Goal: Transaction & Acquisition: Download file/media

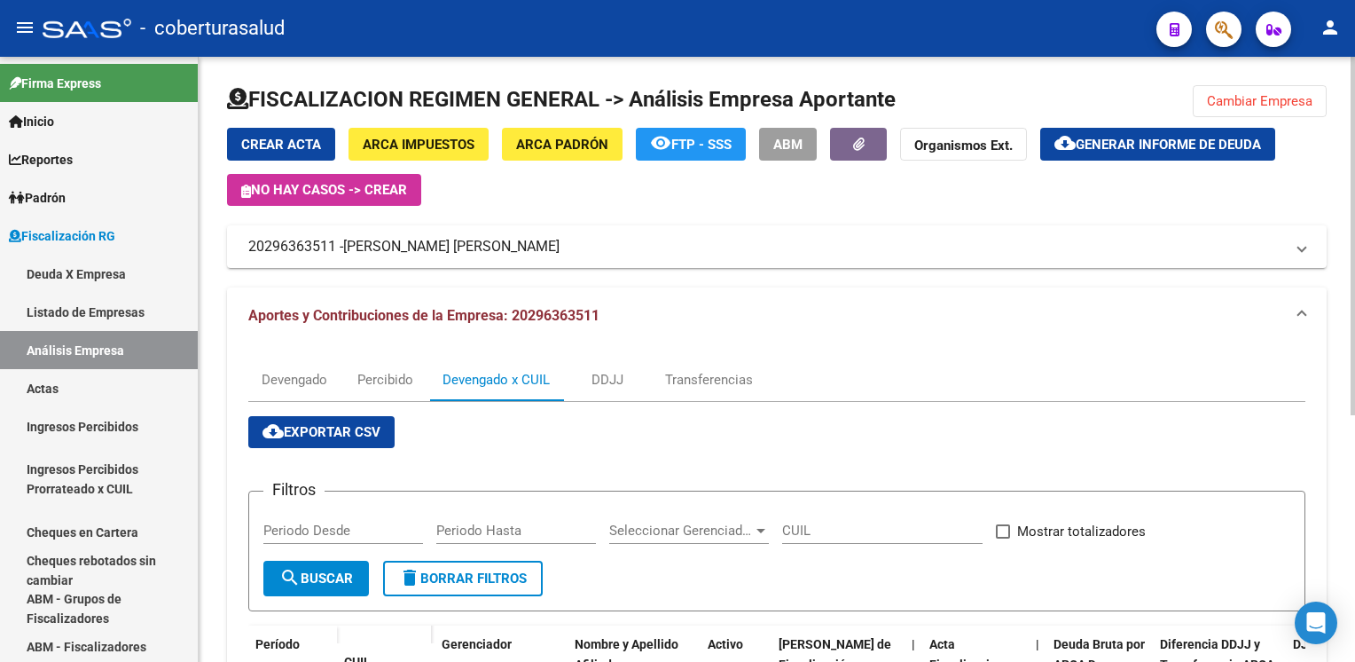
scroll to position [266, 0]
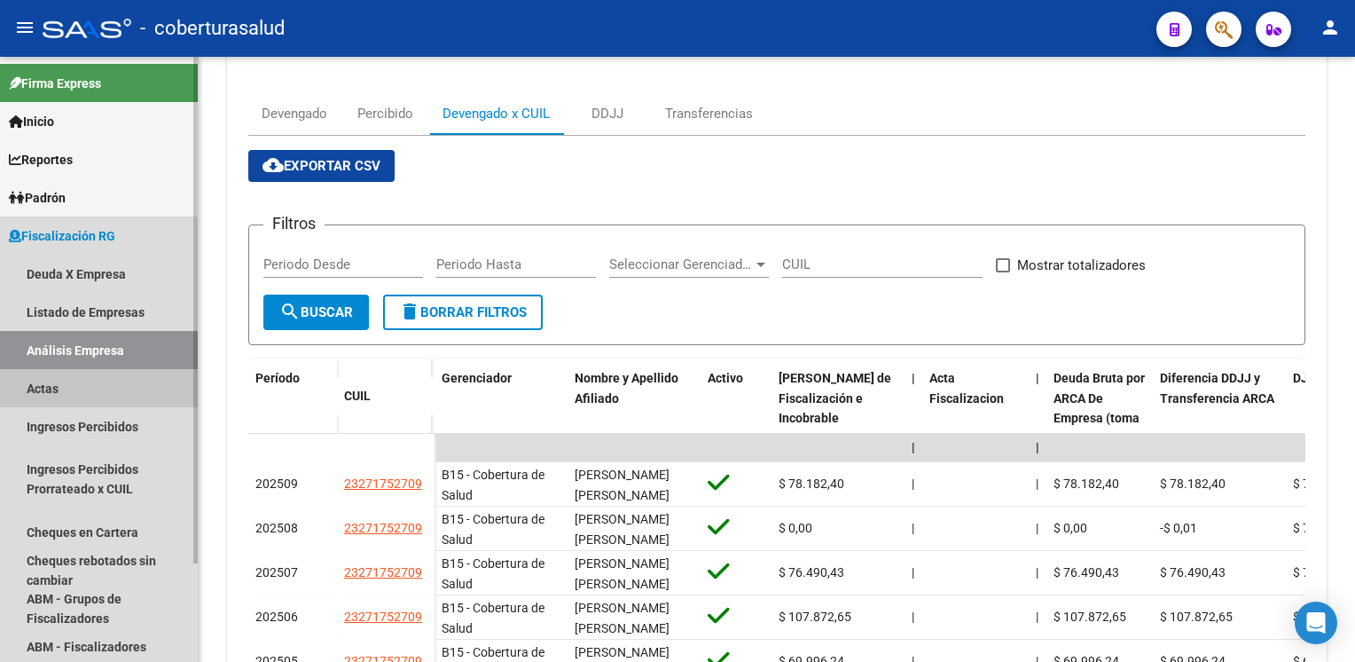
click at [75, 403] on link "Actas" at bounding box center [99, 388] width 198 height 38
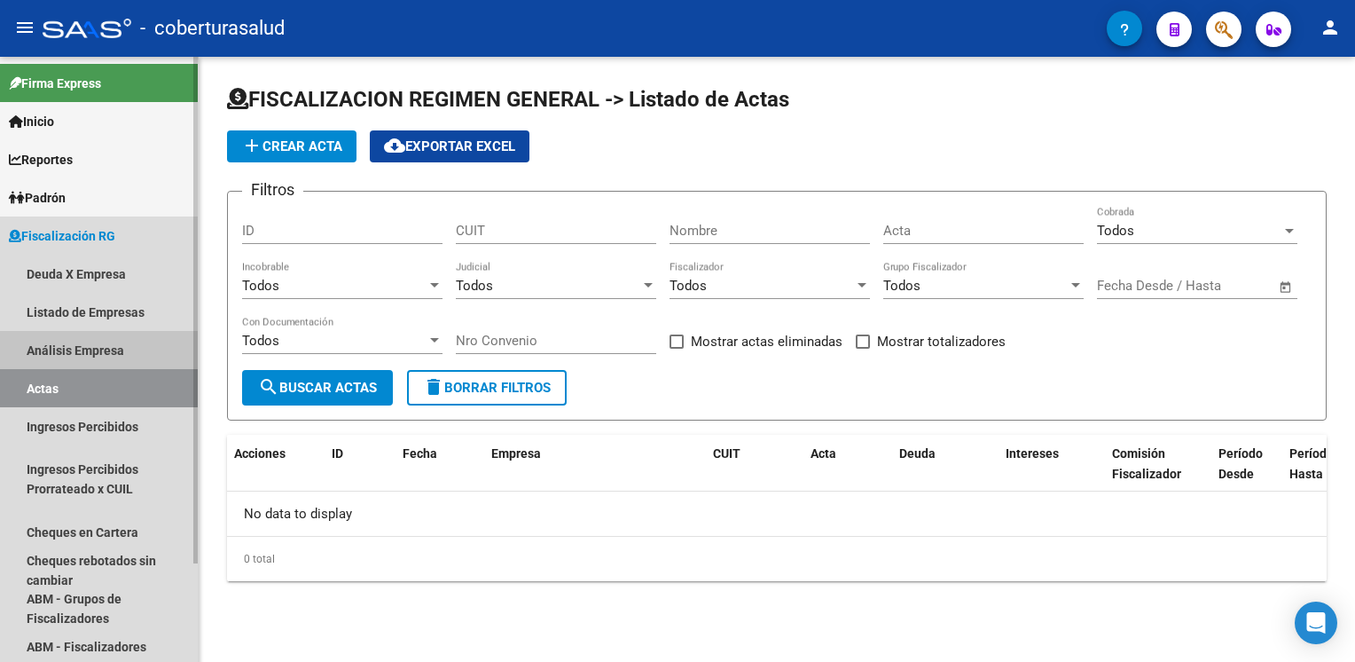
click at [90, 353] on link "Análisis Empresa" at bounding box center [99, 350] width 198 height 38
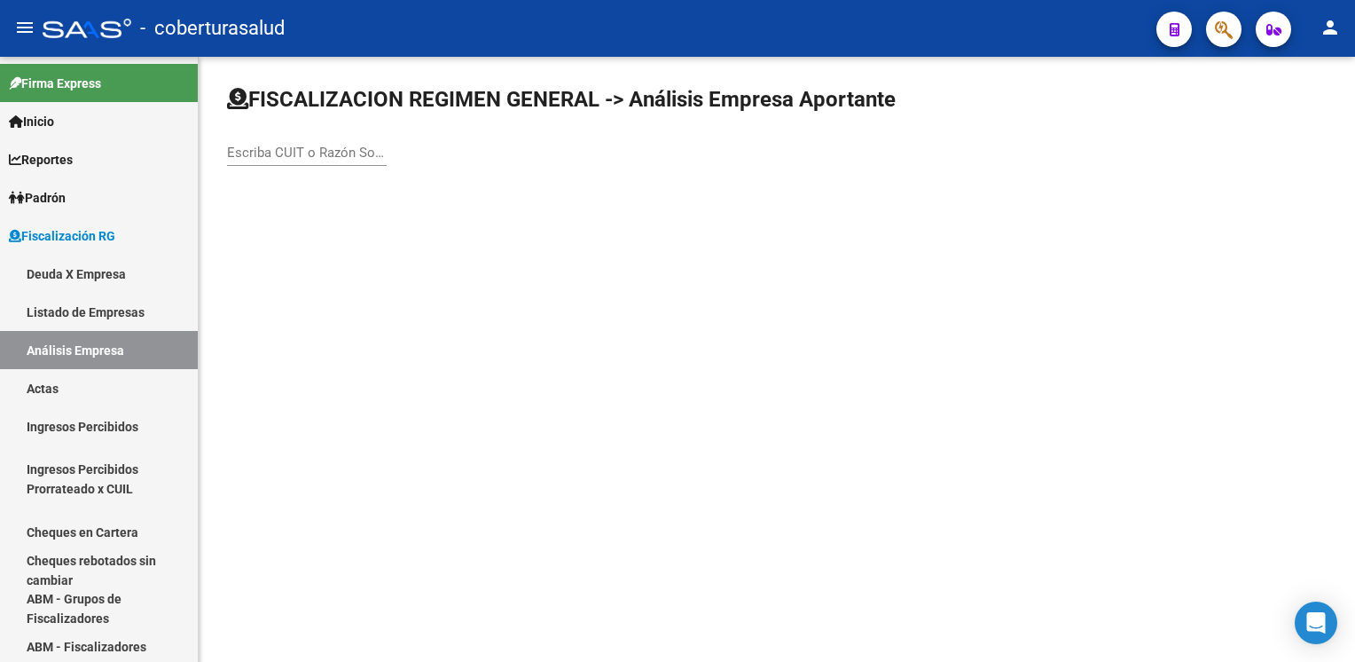
click at [275, 150] on input "Escriba CUIT o Razón Social para buscar" at bounding box center [307, 153] width 160 height 16
paste input "20265967699"
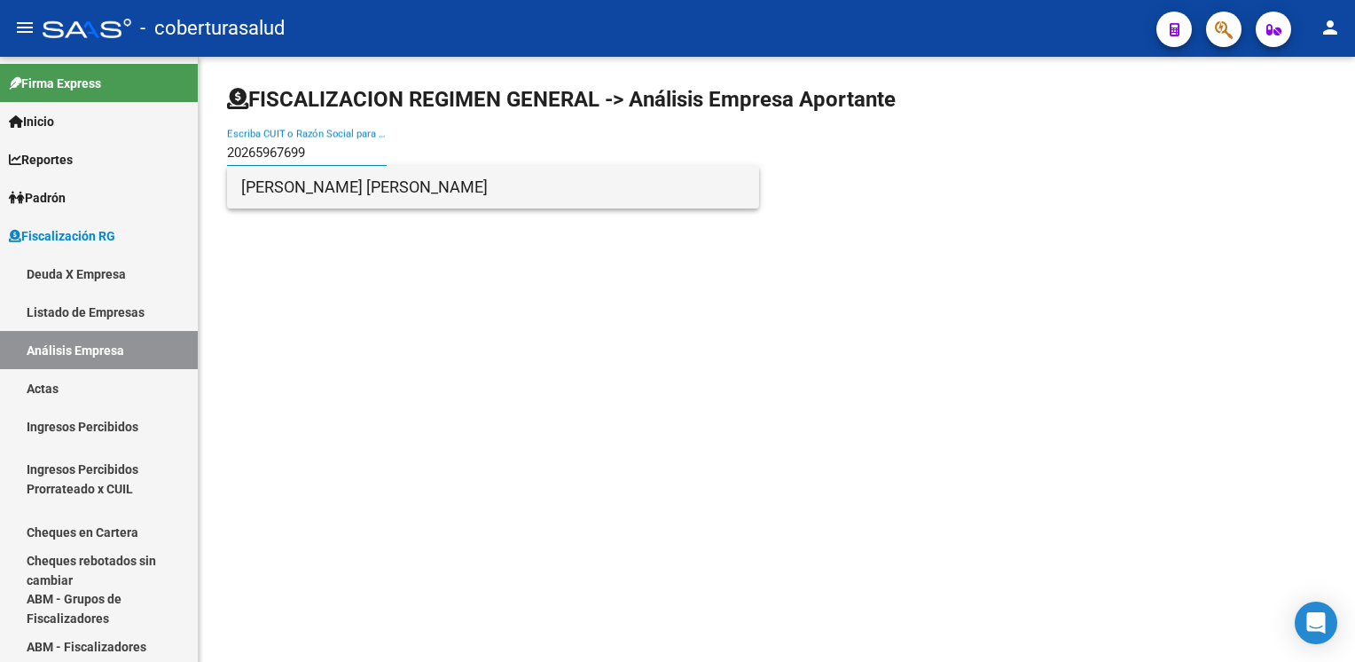
type input "20265967699"
click at [362, 192] on span "[PERSON_NAME] [PERSON_NAME]" at bounding box center [493, 187] width 504 height 43
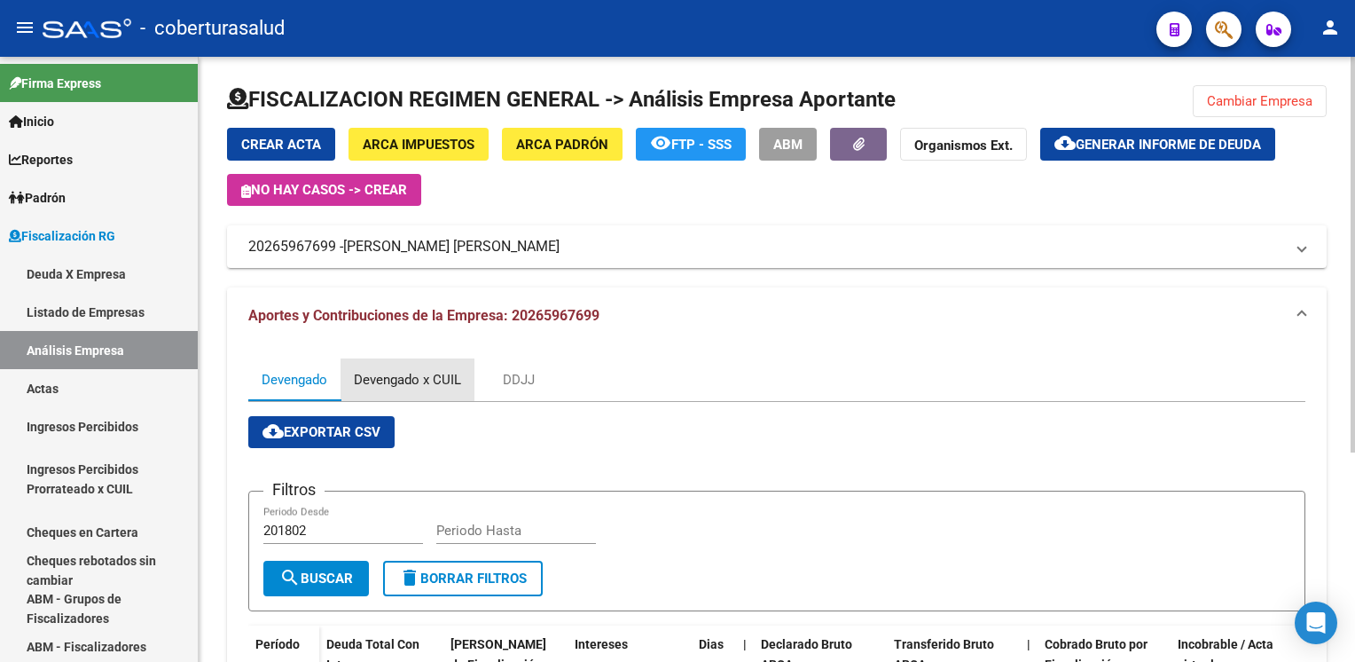
click at [426, 384] on div "Devengado x CUIL" at bounding box center [407, 380] width 107 height 20
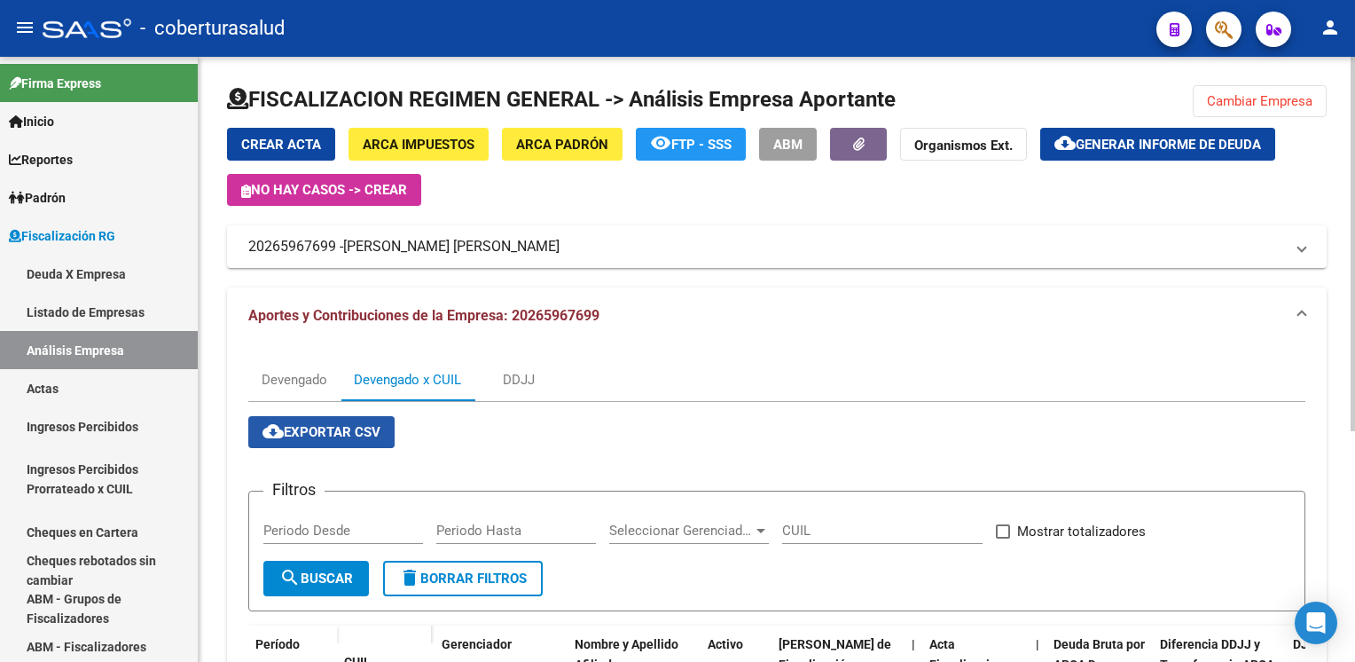
click at [356, 429] on span "cloud_download Exportar CSV" at bounding box center [322, 432] width 118 height 16
